Goal: Information Seeking & Learning: Learn about a topic

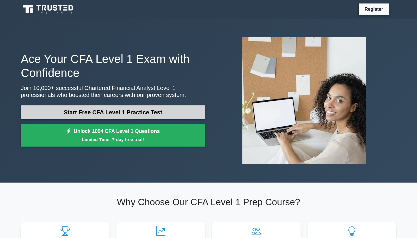
click at [131, 115] on link "Start Free CFA Level 1 Practice Test" at bounding box center [113, 112] width 184 height 14
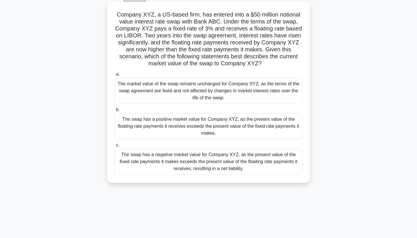
scroll to position [30, 0]
click at [146, 91] on div "The market value of the swap remains unchanged for Company XYZ, as the terms of…" at bounding box center [209, 91] width 188 height 26
click at [115, 77] on input "a. The market value of the swap remains unchanged for Company XYZ, as the terms…" at bounding box center [115, 75] width 0 height 4
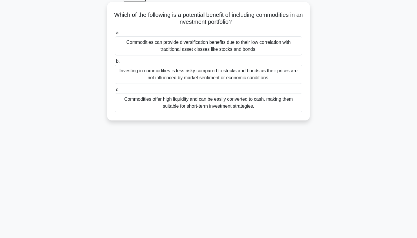
scroll to position [0, 0]
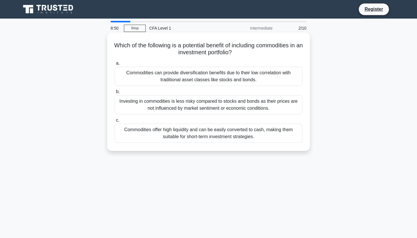
click at [147, 104] on div "Investing in commodities is less risky compared to stocks and bonds as their pr…" at bounding box center [209, 104] width 188 height 19
click at [115, 94] on input "b. Investing in commodities is less risky compared to stocks and bonds as their…" at bounding box center [115, 92] width 0 height 4
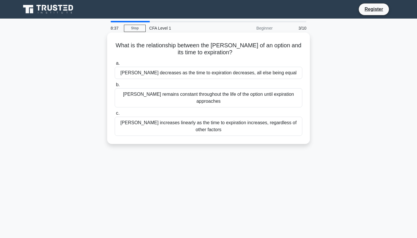
click at [155, 74] on div "Vega decreases as the time to expiration decreases, all else being equal" at bounding box center [209, 73] width 188 height 12
click at [115, 65] on input "a. Vega decreases as the time to expiration decreases, all else being equal" at bounding box center [115, 63] width 0 height 4
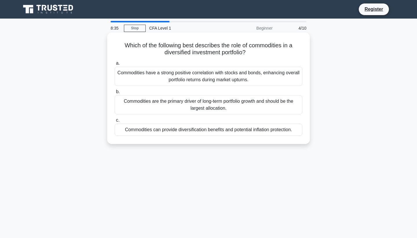
click at [150, 103] on div "Commodities are the primary driver of long-term portfolio growth and should be …" at bounding box center [209, 104] width 188 height 19
click at [115, 94] on input "b. Commodities are the primary driver of long-term portfolio growth and should …" at bounding box center [115, 92] width 0 height 4
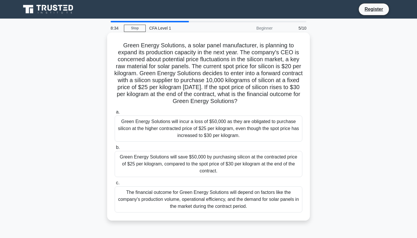
click at [159, 128] on div "Green Energy Solutions will incur a loss of $50,000 as they are obligated to pu…" at bounding box center [209, 128] width 188 height 26
click at [115, 114] on input "a. Green Energy Solutions will incur a loss of $50,000 as they are obligated to…" at bounding box center [115, 112] width 0 height 4
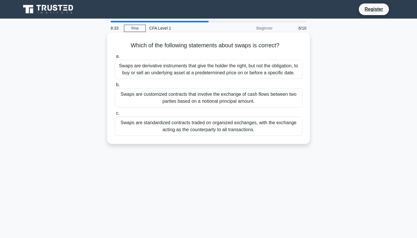
click at [159, 120] on div "Swaps are standardized contracts traded on organized exchanges, with the exchan…" at bounding box center [209, 126] width 188 height 19
click at [115, 115] on input "c. Swaps are standardized contracts traded on organized exchanges, with the exc…" at bounding box center [115, 113] width 0 height 4
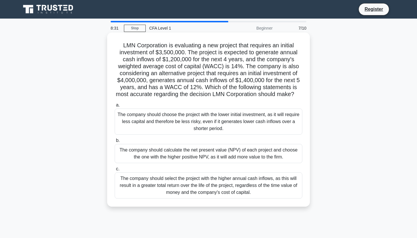
click at [170, 154] on div "The company should calculate the net present value (NPV) of each project and ch…" at bounding box center [209, 153] width 188 height 19
click at [115, 142] on input "b. The company should calculate the net present value (NPV) of each project and…" at bounding box center [115, 141] width 0 height 4
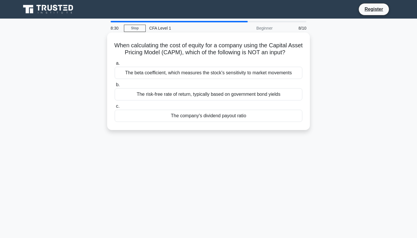
click at [177, 119] on div "The company's dividend payout ratio" at bounding box center [209, 116] width 188 height 12
click at [115, 108] on input "c. The company's dividend payout ratio" at bounding box center [115, 106] width 0 height 4
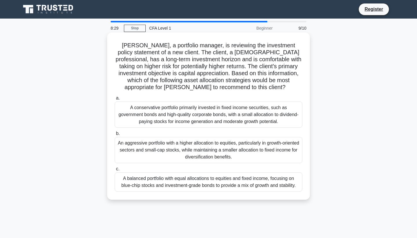
click at [169, 148] on div "An aggressive portfolio with a higher allocation to equities, particularly in g…" at bounding box center [209, 150] width 188 height 26
click at [115, 135] on input "b. An aggressive portfolio with a higher allocation to equities, particularly i…" at bounding box center [115, 134] width 0 height 4
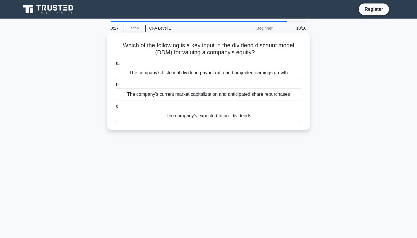
click at [172, 116] on div "The company's expected future dividends" at bounding box center [209, 116] width 188 height 12
click at [115, 108] on input "c. The company's expected future dividends" at bounding box center [115, 106] width 0 height 4
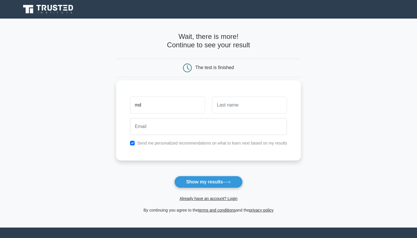
type input "md"
type input "javeed"
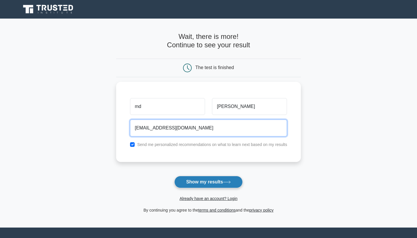
type input "mdjaveed250308@gmail.com"
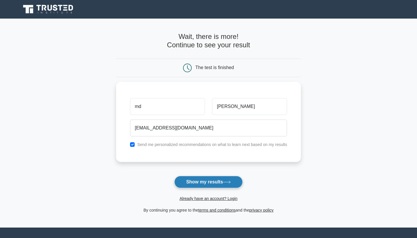
click at [243, 183] on button "Show my results" at bounding box center [209, 182] width 68 height 12
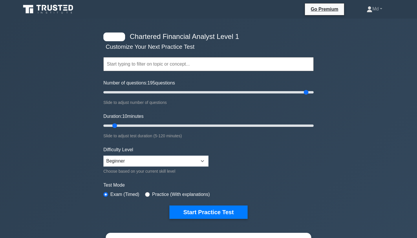
click at [305, 89] on input "Number of questions: 195 questions" at bounding box center [208, 92] width 210 height 7
type input "200"
click at [313, 94] on input "Number of questions: 200 questions" at bounding box center [208, 92] width 210 height 7
click at [314, 93] on div "Chartered Financial Analyst Level 1 Customize Your Next Practice Test Topics Qu…" at bounding box center [208, 126] width 217 height 214
